Goal: Task Accomplishment & Management: Manage account settings

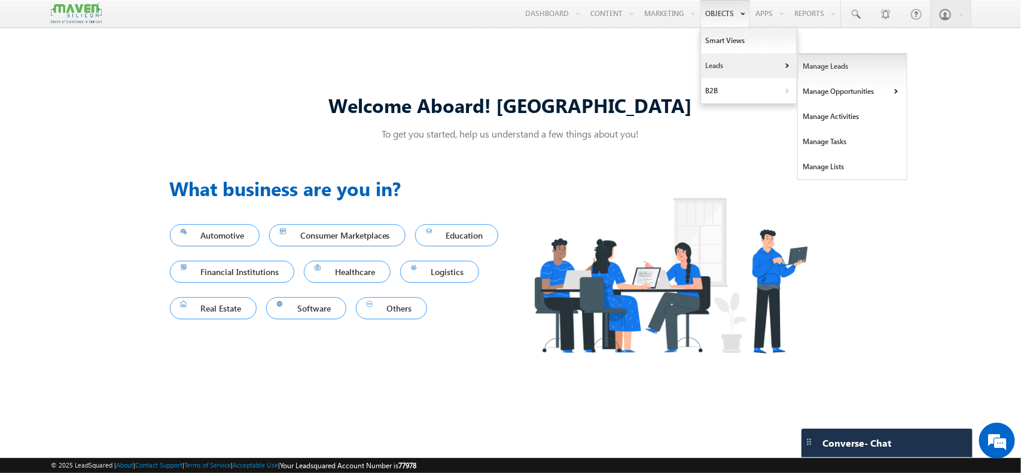
click at [826, 65] on link "Manage Leads" at bounding box center [852, 66] width 109 height 25
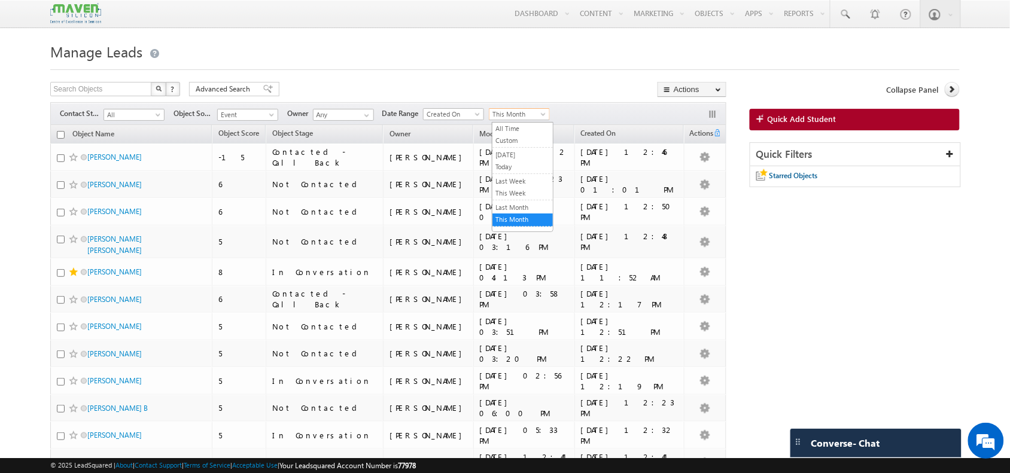
click at [519, 117] on span "This Month" at bounding box center [517, 114] width 57 height 11
click at [440, 78] on form "Manage Leads Search Objects X ? 22 results found Advanced Search Advanced Searc…" at bounding box center [504, 433] width 909 height 788
click at [255, 114] on span "Event" at bounding box center [246, 114] width 57 height 11
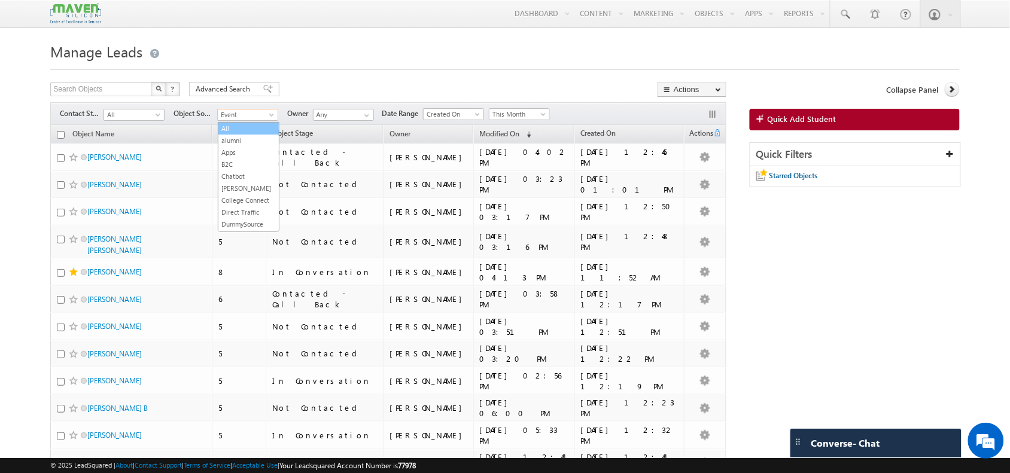
click at [231, 133] on link "All" at bounding box center [248, 128] width 60 height 11
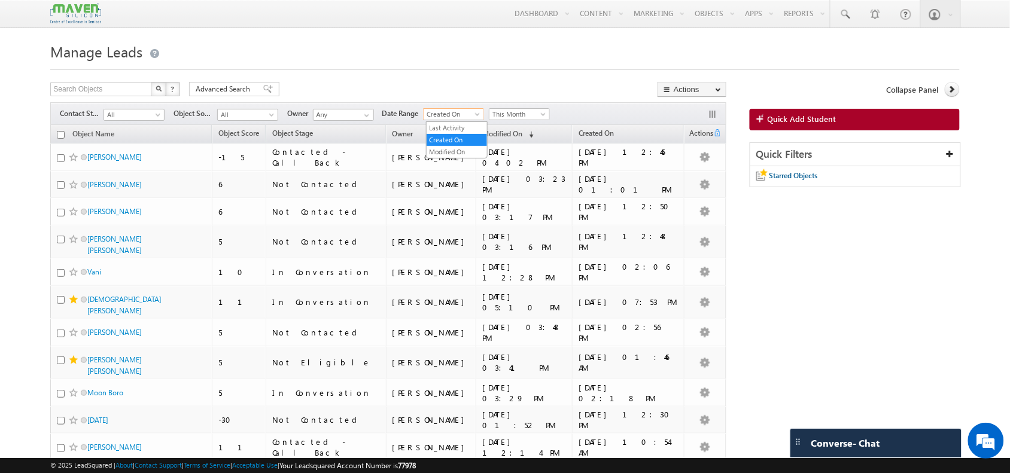
click at [465, 112] on span "Created On" at bounding box center [452, 114] width 57 height 11
click at [470, 150] on link "Modified On" at bounding box center [457, 152] width 60 height 11
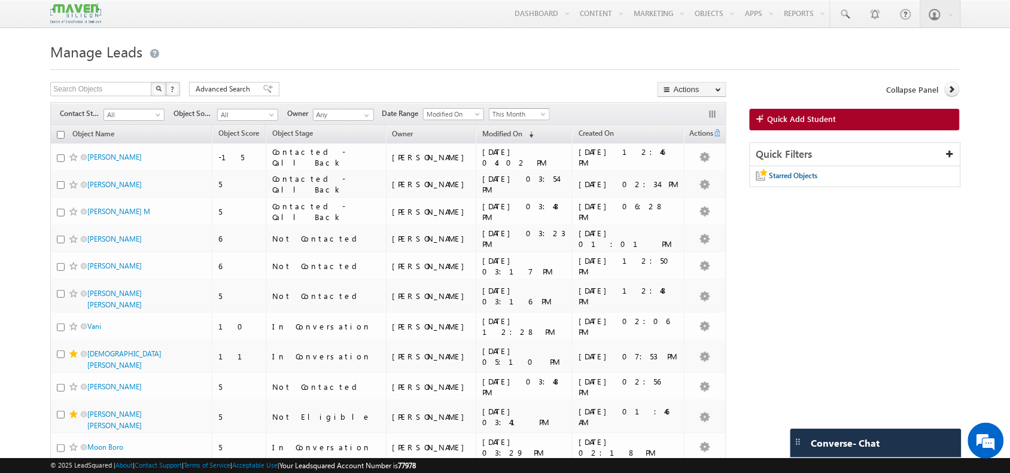
click at [539, 118] on span "This Month" at bounding box center [517, 114] width 57 height 11
click at [525, 166] on link "Today" at bounding box center [522, 167] width 60 height 11
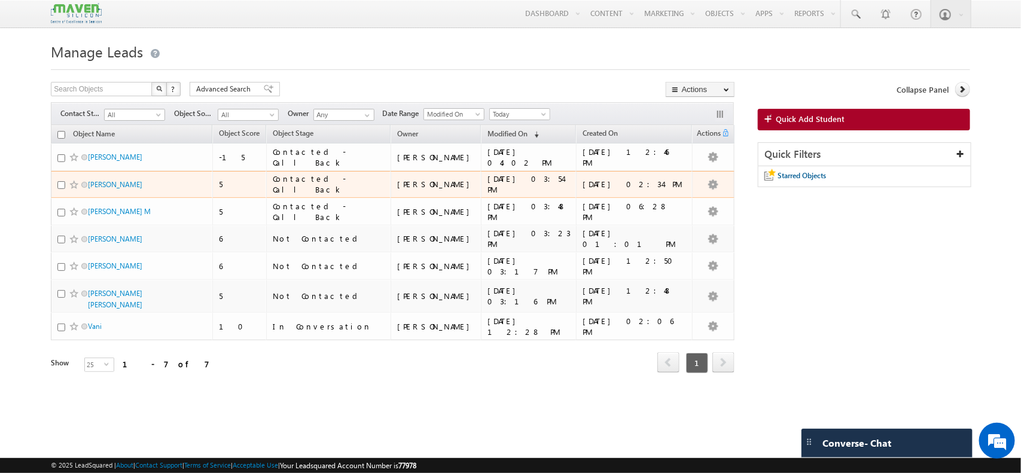
drag, startPoint x: 133, startPoint y: 183, endPoint x: 75, endPoint y: 189, distance: 58.3
click at [75, 189] on span at bounding box center [74, 185] width 10 height 10
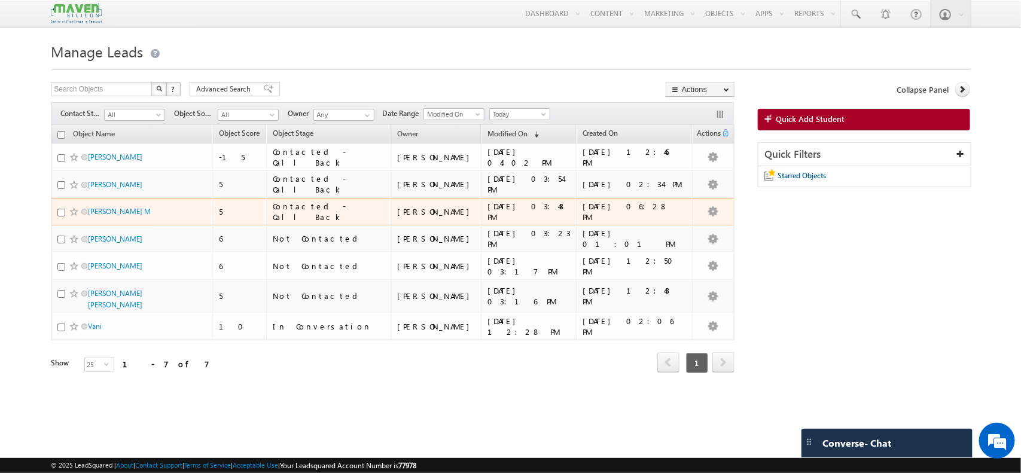
click at [72, 214] on span at bounding box center [74, 212] width 10 height 10
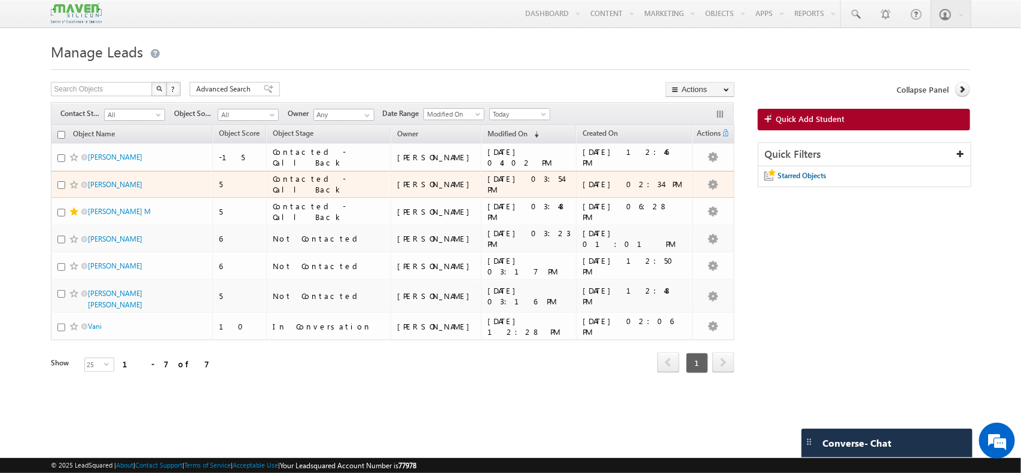
click at [77, 185] on span at bounding box center [74, 185] width 10 height 10
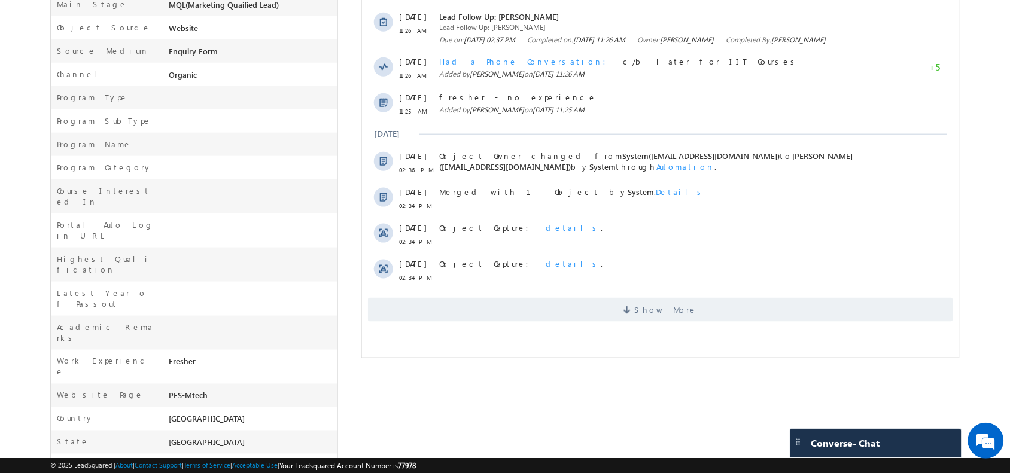
scroll to position [321, 0]
click at [496, 312] on span "Show More" at bounding box center [659, 309] width 585 height 24
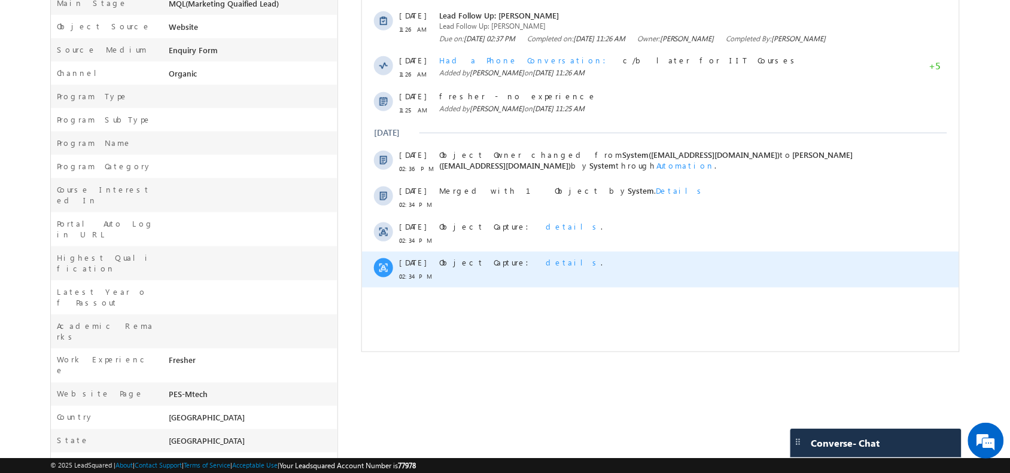
scroll to position [0, 0]
